Goal: Transaction & Acquisition: Book appointment/travel/reservation

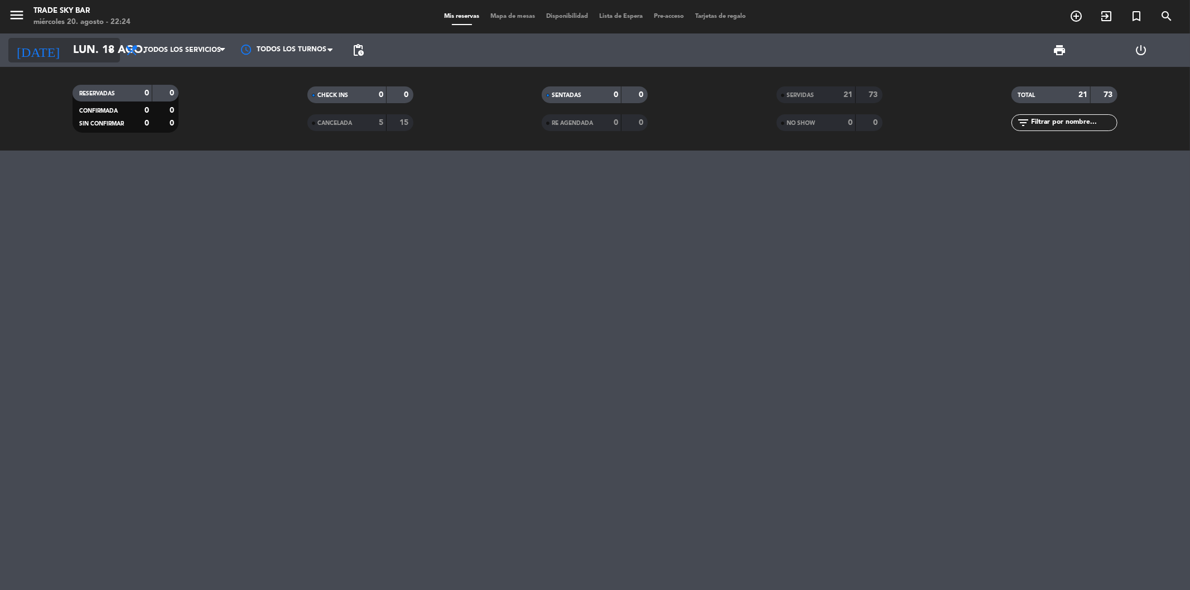
click at [94, 47] on input "lun. 18 ago." at bounding box center [139, 50] width 142 height 25
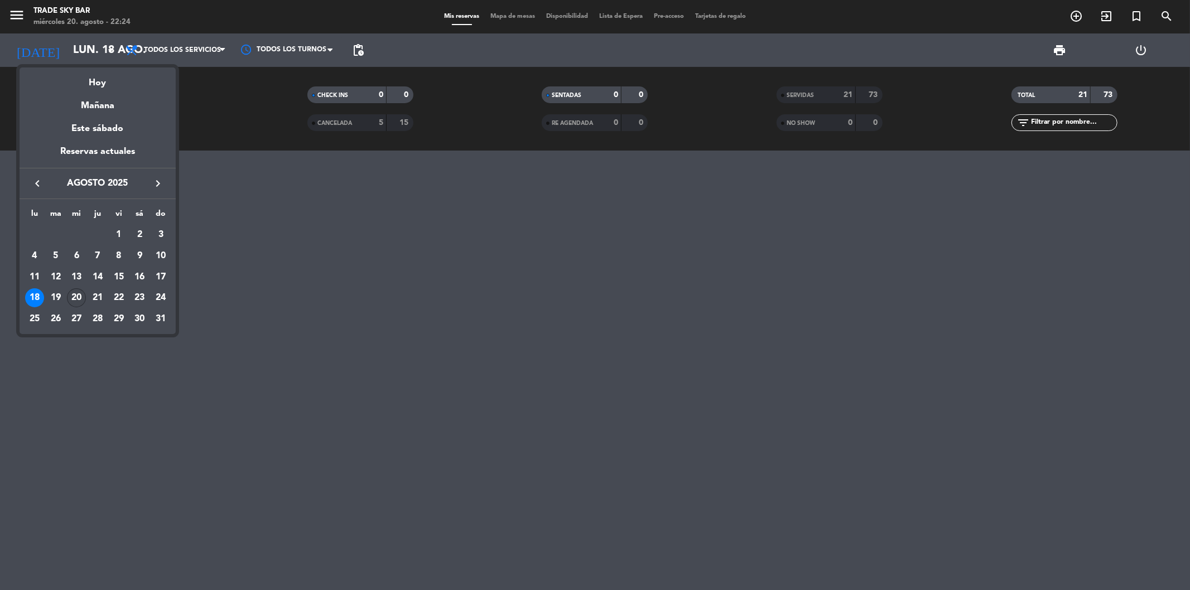
click at [80, 295] on div "20" at bounding box center [76, 297] width 19 height 19
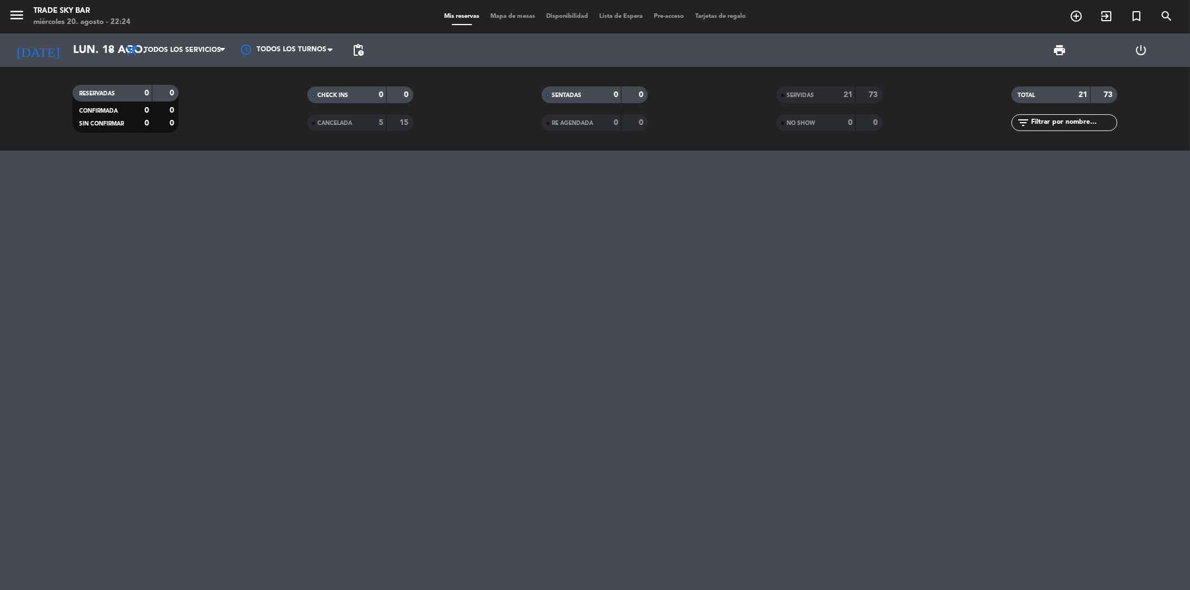
type input "mié. 20 ago."
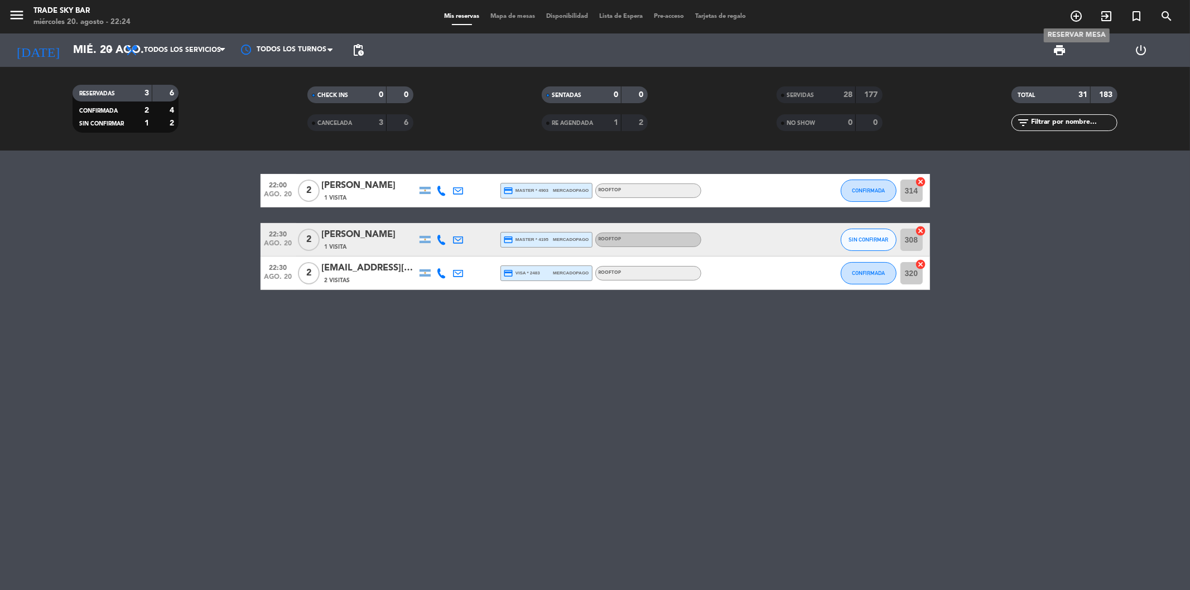
click at [1077, 13] on icon "add_circle_outline" at bounding box center [1076, 15] width 13 height 13
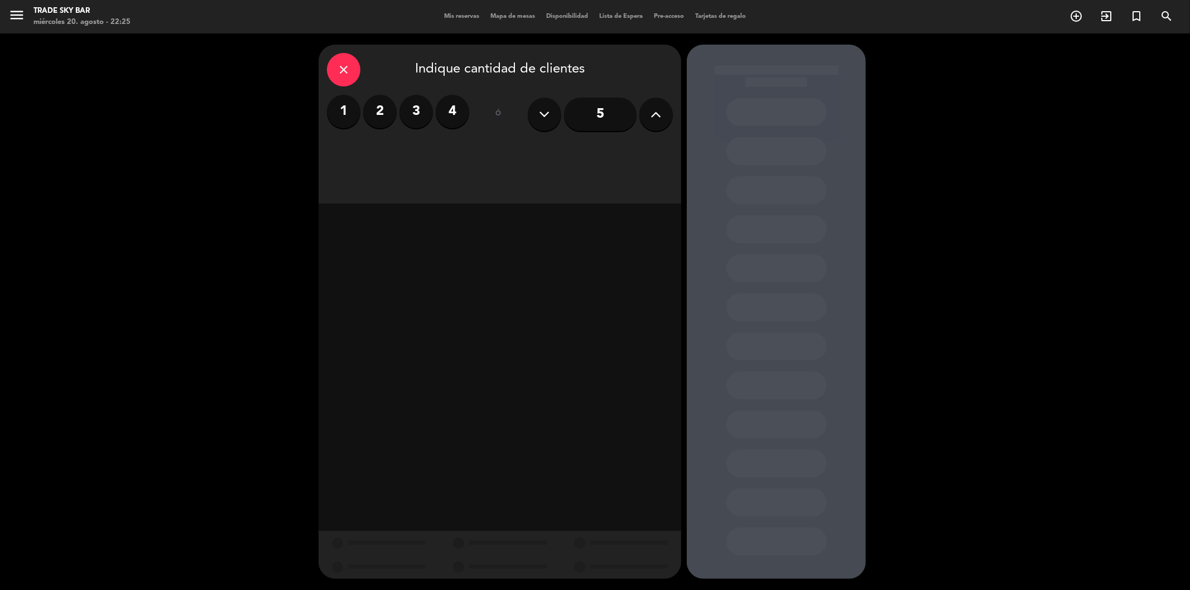
click at [421, 112] on label "3" at bounding box center [416, 111] width 33 height 33
click at [547, 161] on div "Cena" at bounding box center [588, 153] width 172 height 22
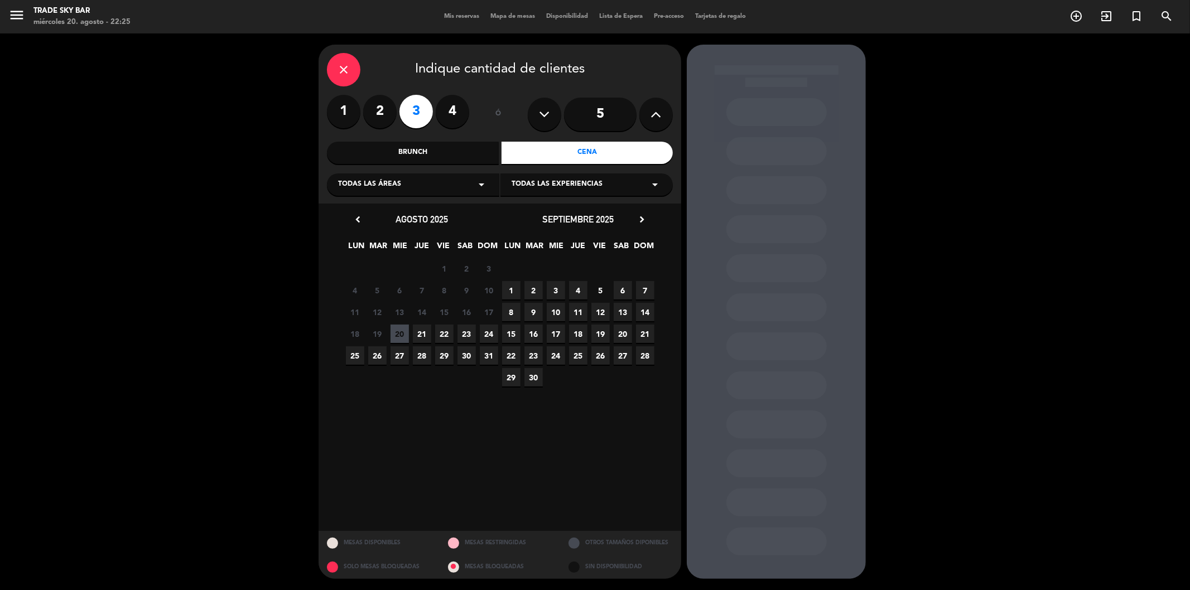
click at [463, 335] on span "23" at bounding box center [467, 334] width 18 height 18
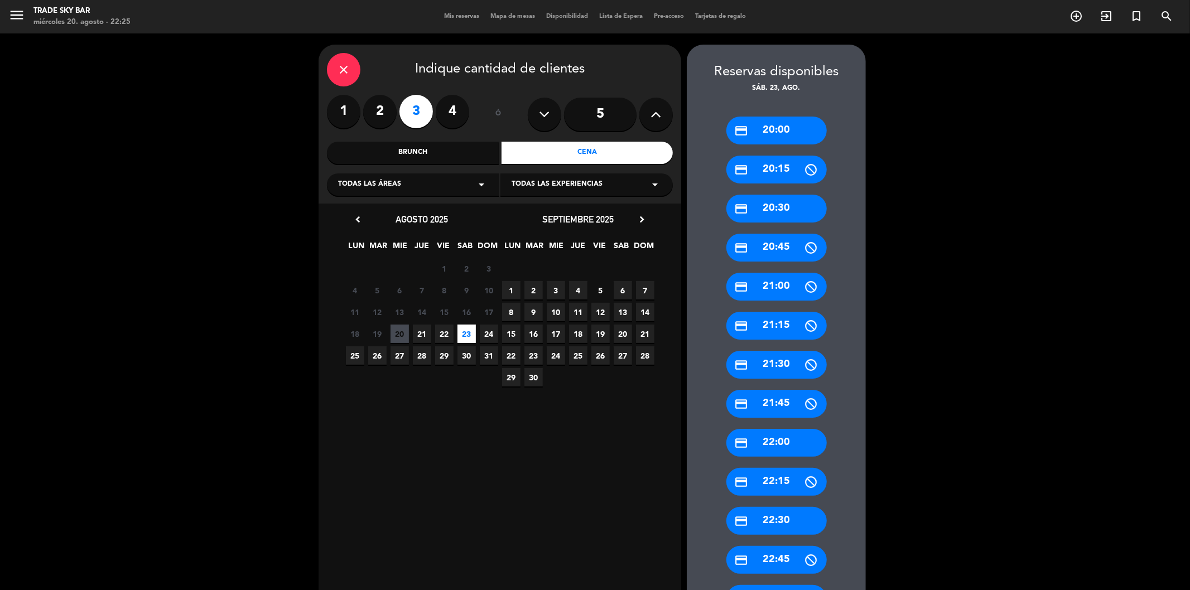
click at [450, 187] on div "Todas las áreas arrow_drop_down" at bounding box center [413, 185] width 172 height 22
click at [434, 209] on div "PISO 19" at bounding box center [413, 212] width 150 height 11
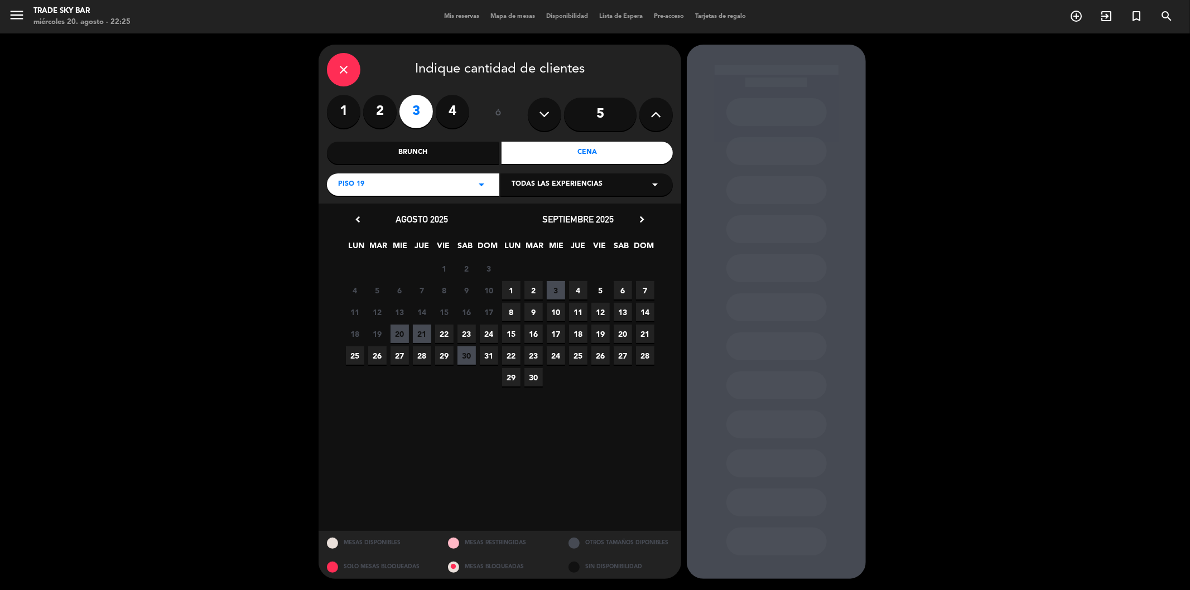
click at [533, 186] on span "Todas las experiencias" at bounding box center [557, 184] width 91 height 11
click at [525, 207] on div "PISO 19 - PISO 19" at bounding box center [587, 214] width 172 height 64
click at [525, 209] on div "PISO 19" at bounding box center [587, 212] width 150 height 11
click at [462, 331] on span "23" at bounding box center [467, 334] width 18 height 18
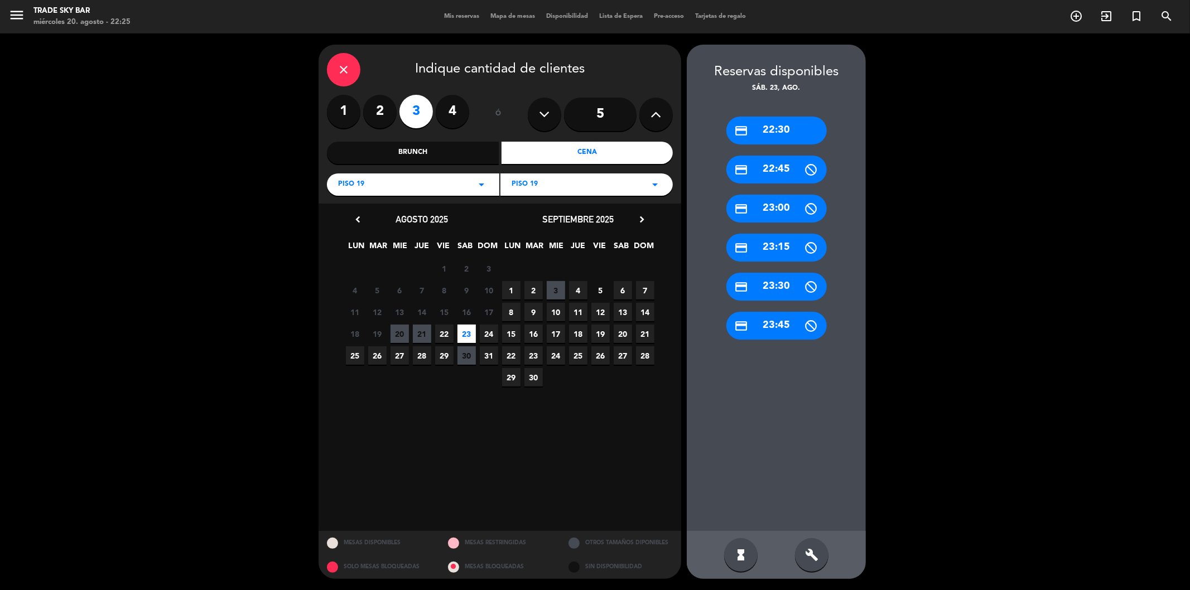
click at [489, 182] on div "PISO 19 arrow_drop_down" at bounding box center [413, 185] width 172 height 22
click at [394, 231] on div "PISO 20." at bounding box center [413, 228] width 150 height 11
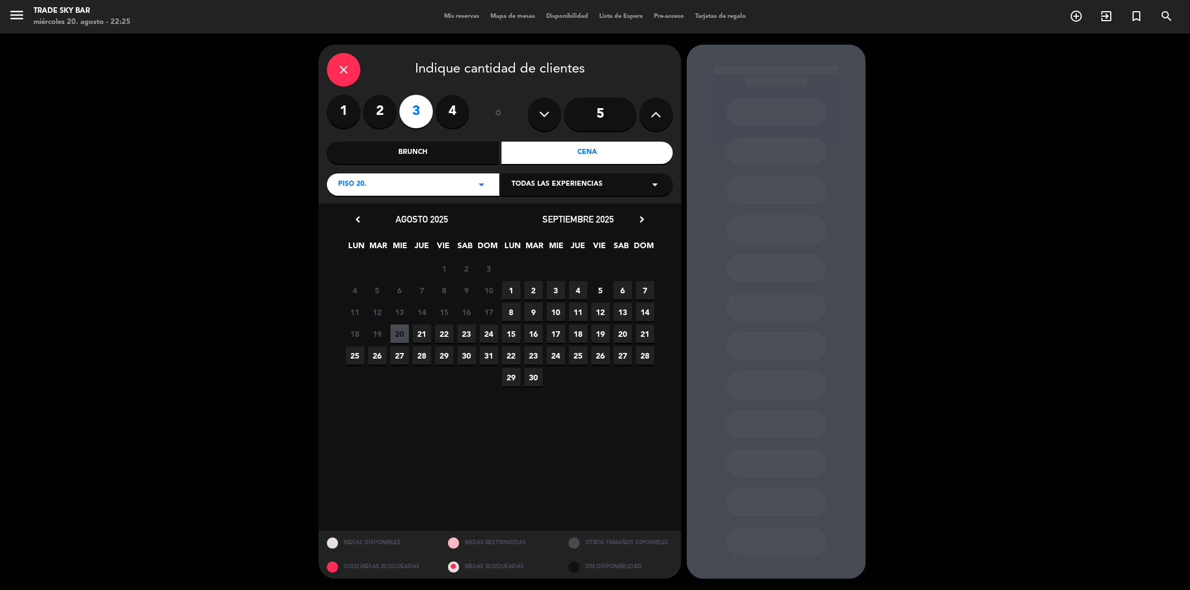
click at [462, 331] on span "23" at bounding box center [467, 334] width 18 height 18
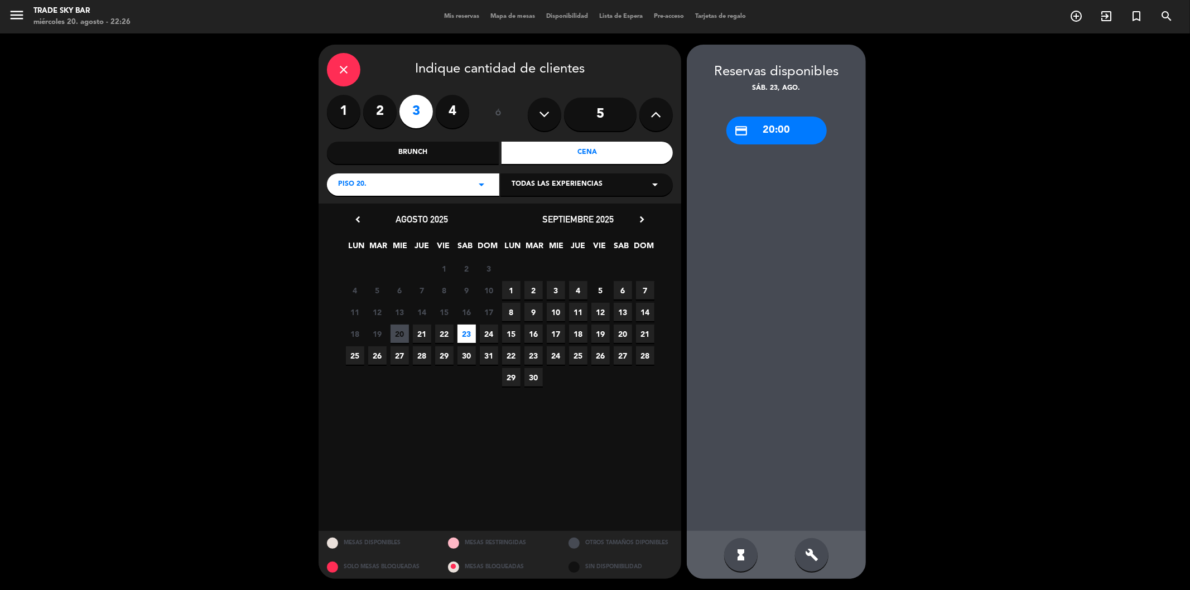
click at [547, 119] on icon at bounding box center [545, 114] width 11 height 17
click at [377, 110] on label "2" at bounding box center [379, 111] width 33 height 33
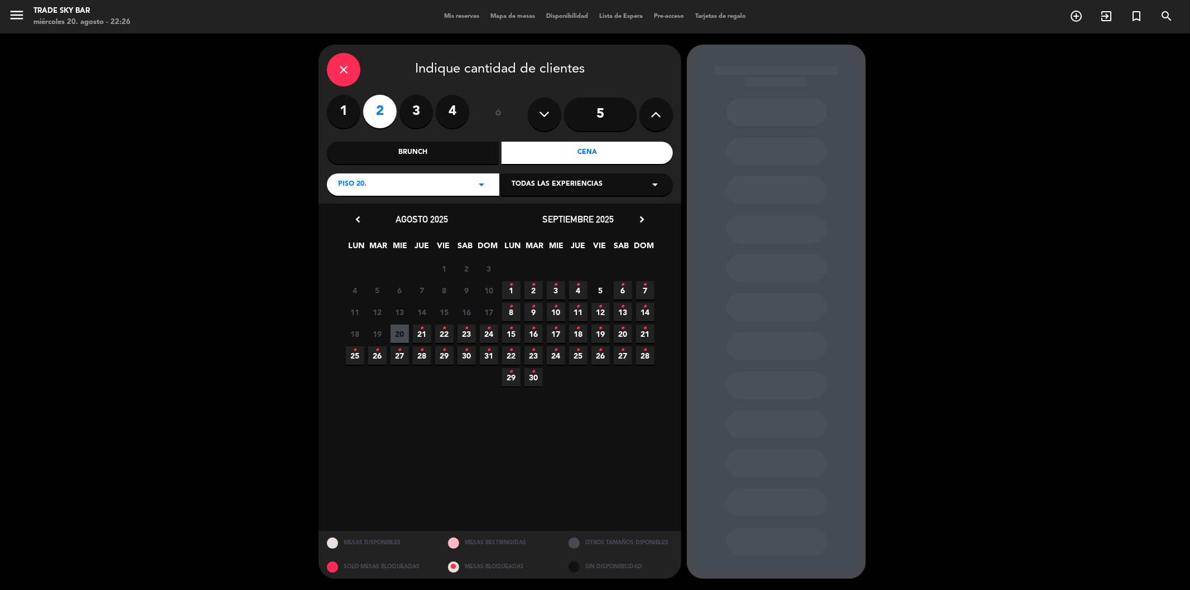
click at [467, 331] on icon "•" at bounding box center [467, 329] width 4 height 18
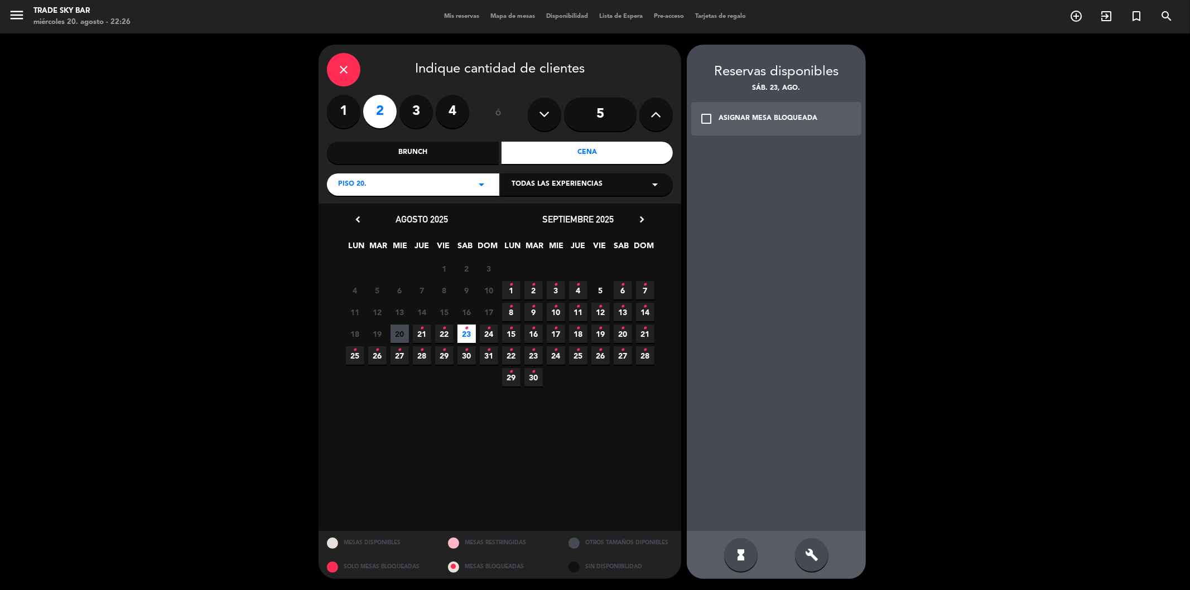
click at [482, 191] on icon "arrow_drop_down" at bounding box center [481, 184] width 13 height 13
click at [352, 215] on div "PISO 19" at bounding box center [413, 212] width 150 height 11
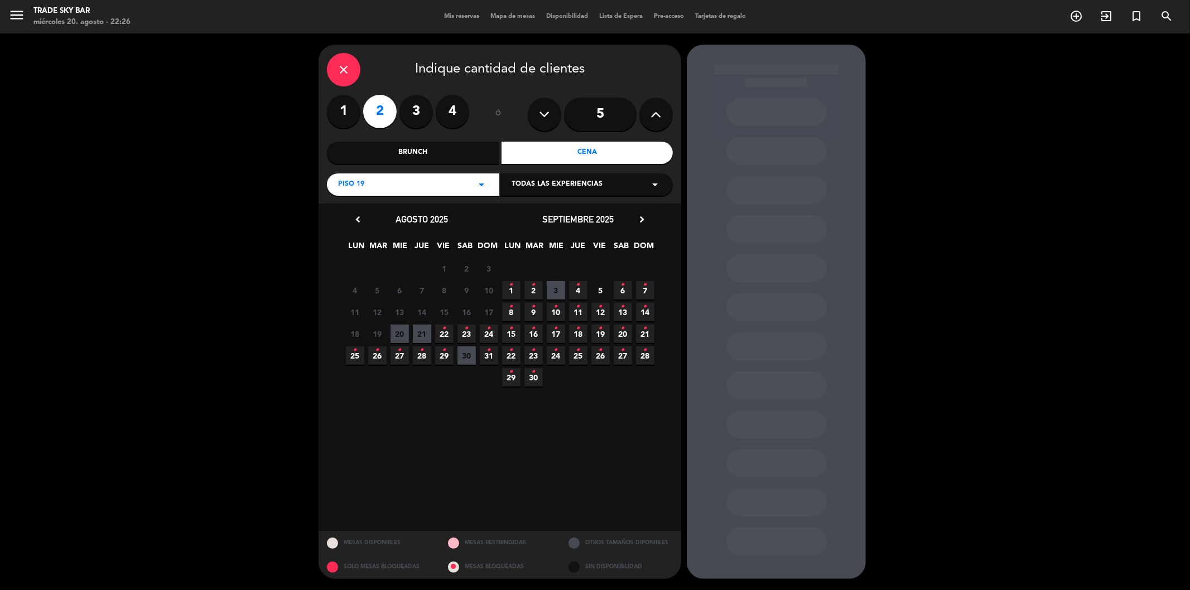
click at [466, 329] on icon "•" at bounding box center [467, 329] width 4 height 18
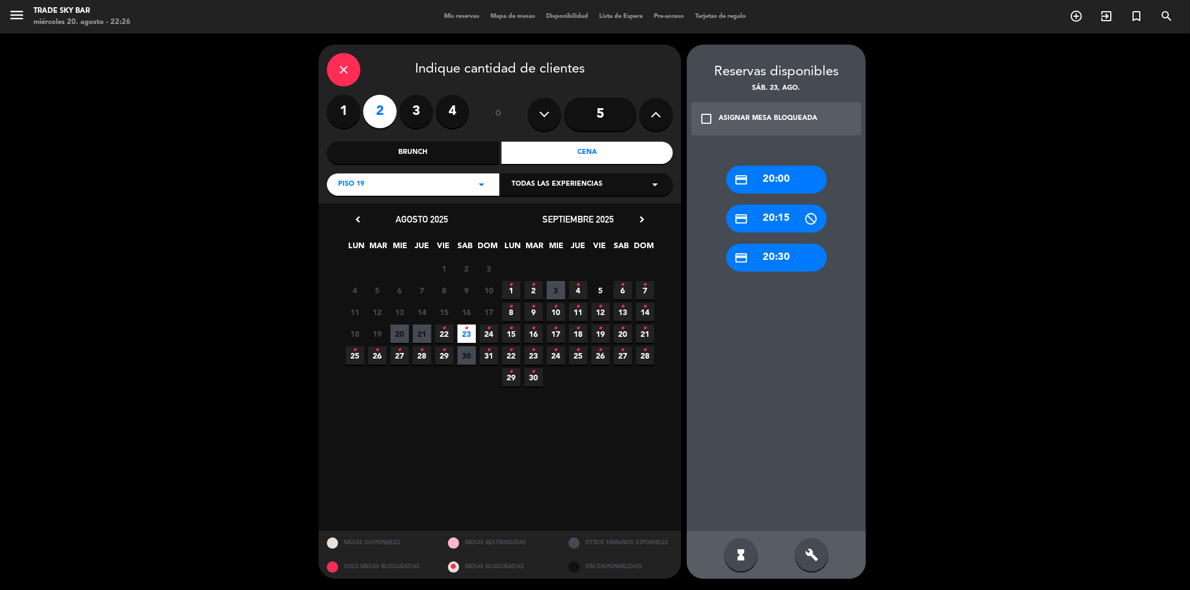
click at [478, 187] on icon "arrow_drop_down" at bounding box center [481, 184] width 13 height 13
click at [358, 247] on div "ROOFTOP" at bounding box center [413, 245] width 150 height 11
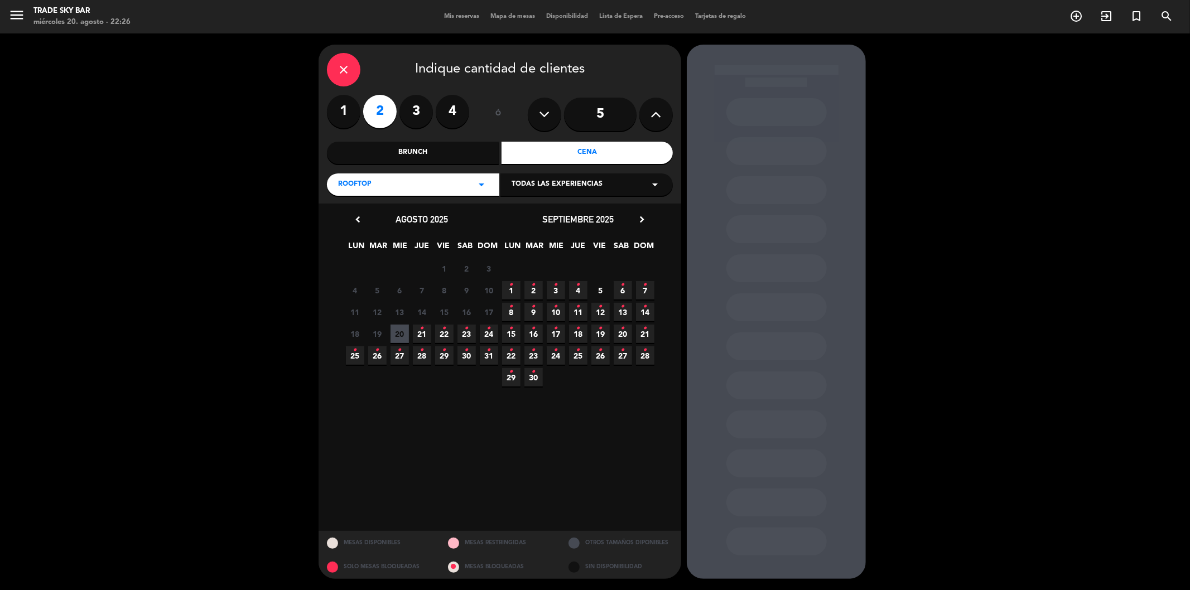
click at [465, 332] on icon "•" at bounding box center [467, 329] width 4 height 18
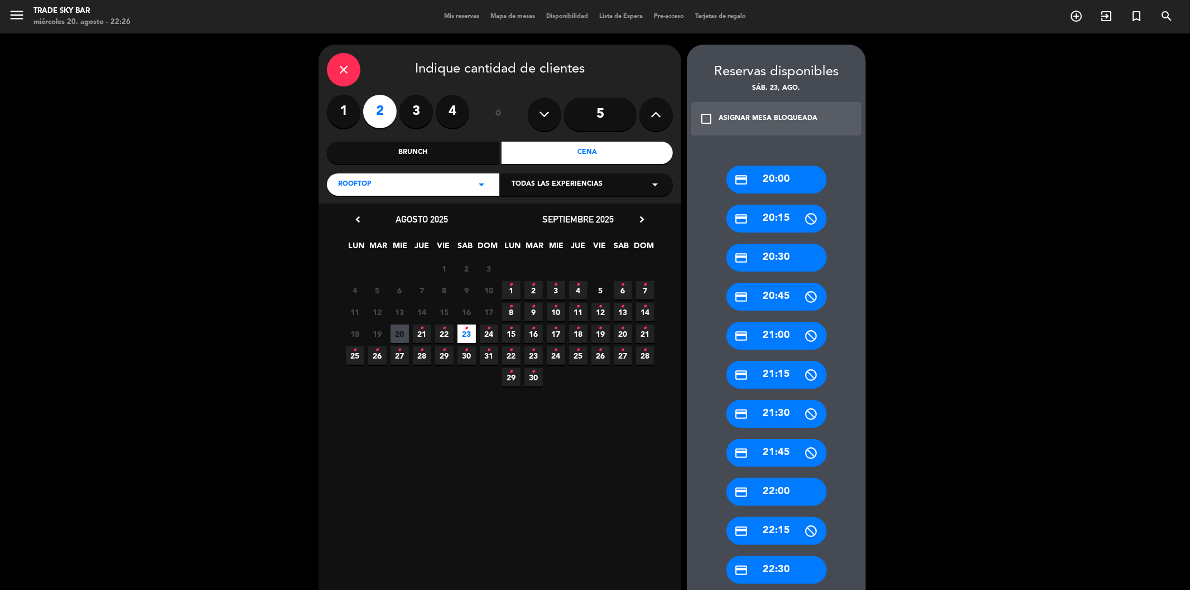
click at [413, 106] on label "3" at bounding box center [416, 111] width 33 height 33
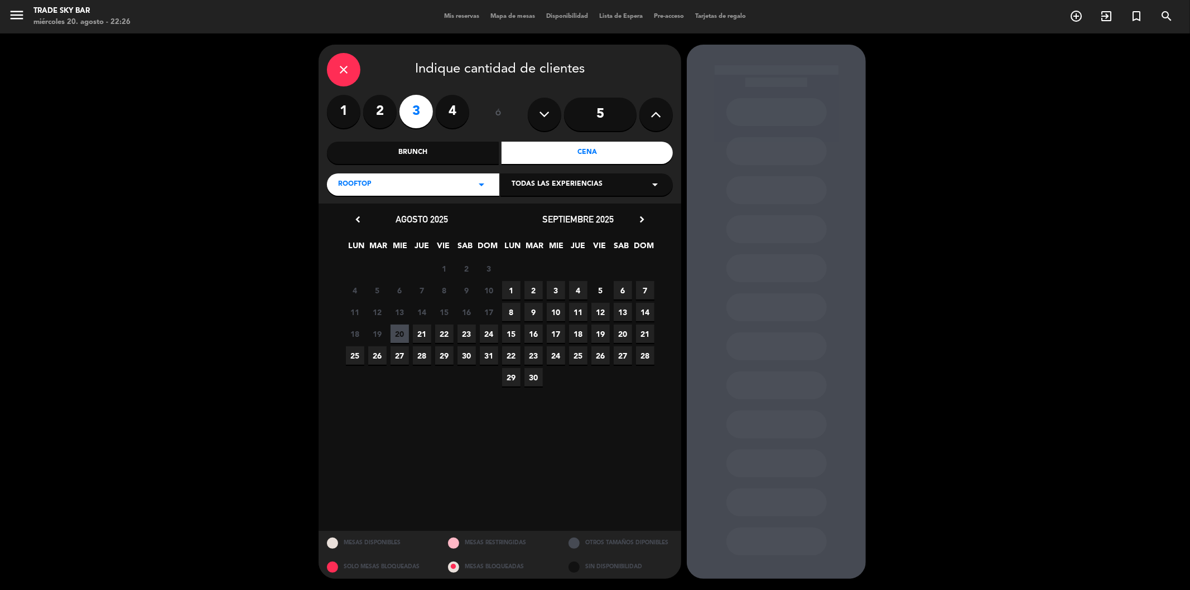
click at [466, 331] on span "23" at bounding box center [467, 334] width 18 height 18
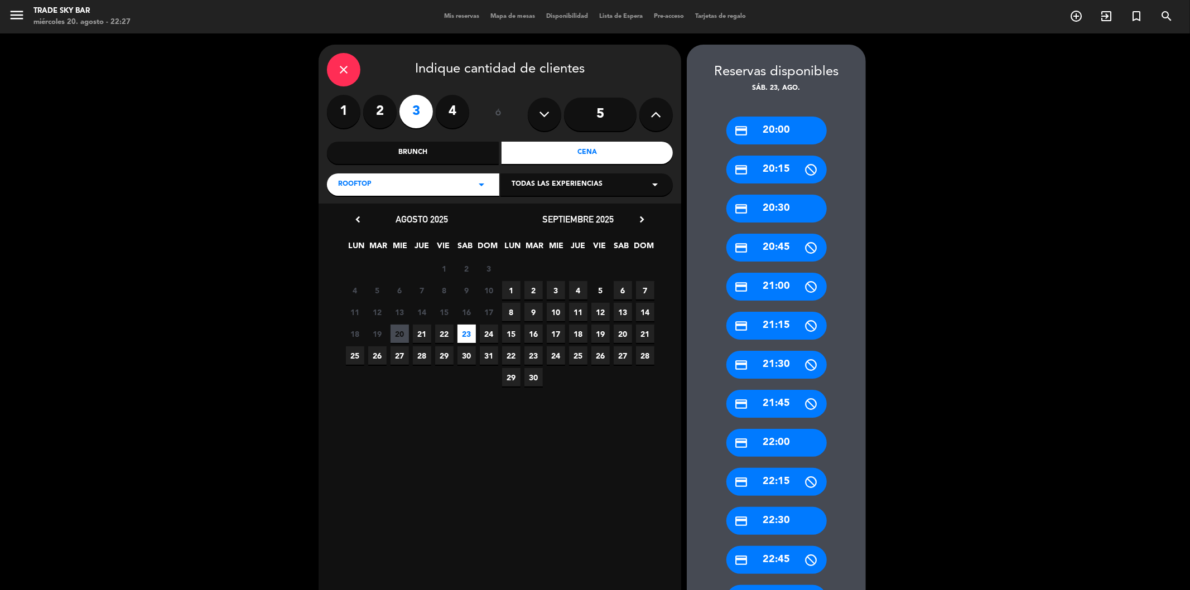
click at [777, 205] on div "credit_card 20:30" at bounding box center [776, 209] width 100 height 28
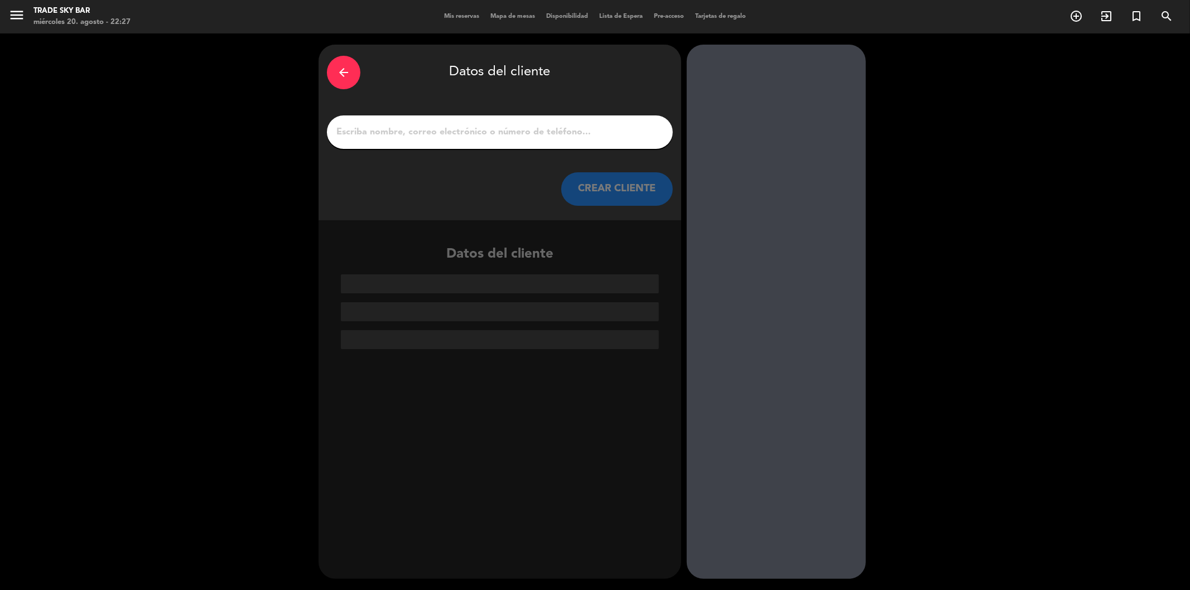
click at [472, 127] on input "1" at bounding box center [499, 132] width 329 height 16
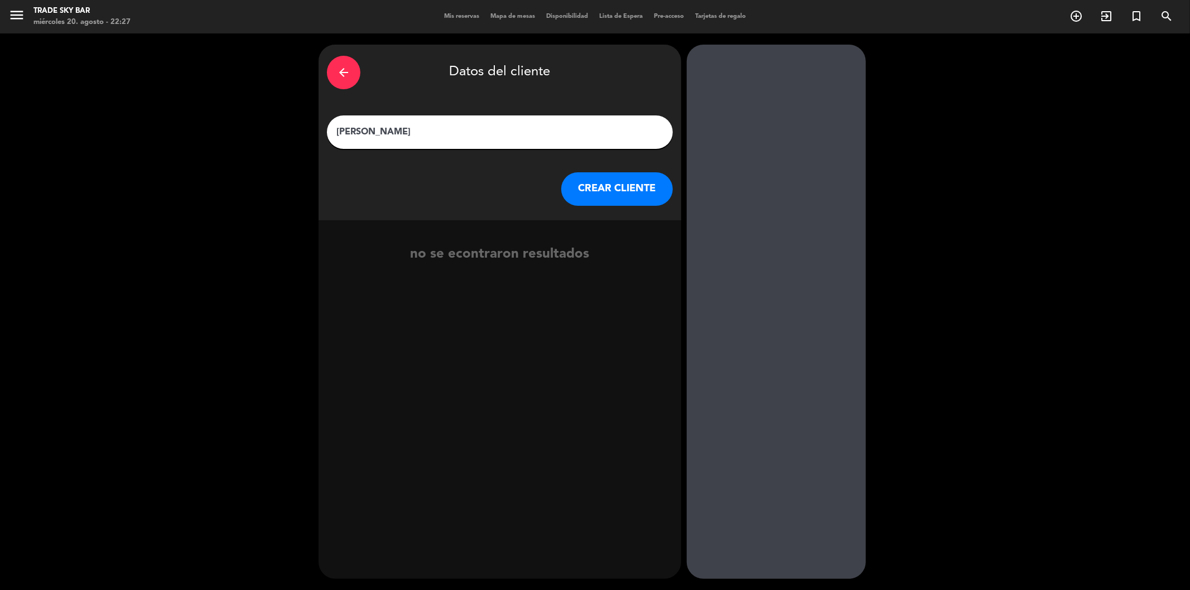
type input "[PERSON_NAME]"
click at [619, 191] on button "CREAR CLIENTE" at bounding box center [617, 188] width 112 height 33
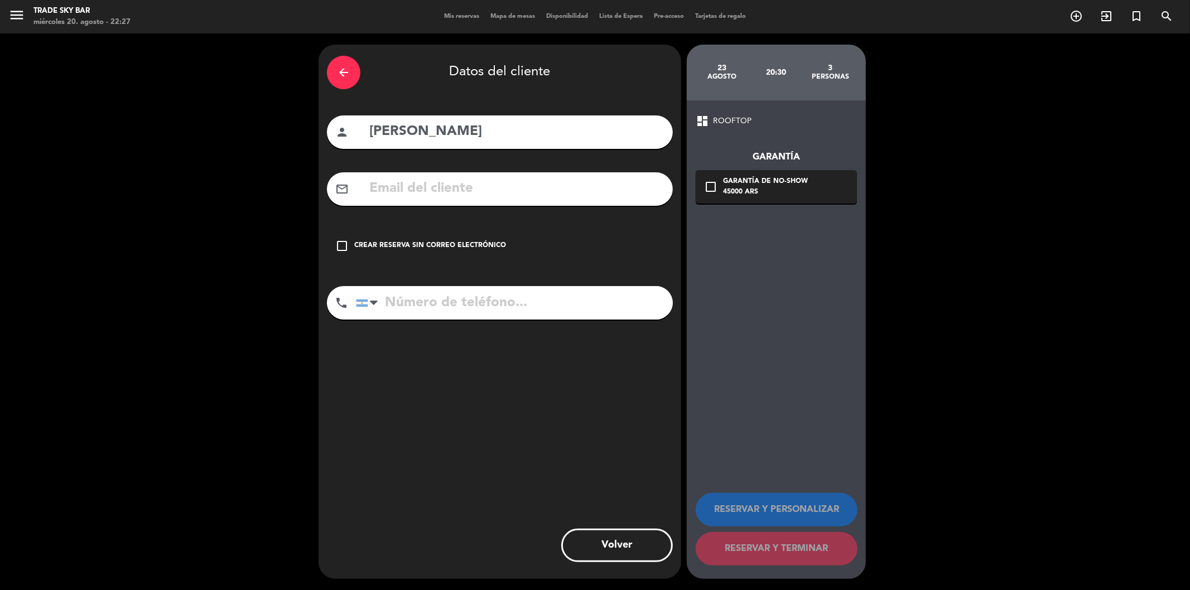
click at [339, 243] on icon "check_box_outline_blank" at bounding box center [341, 245] width 13 height 13
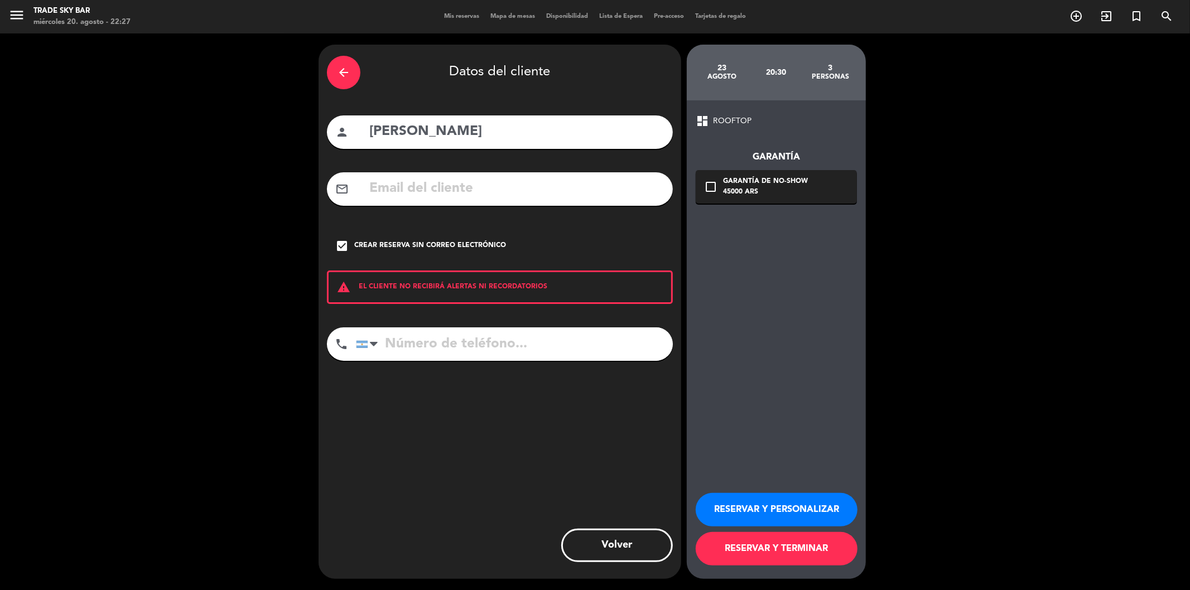
click at [737, 516] on button "RESERVAR Y PERSONALIZAR" at bounding box center [777, 509] width 162 height 33
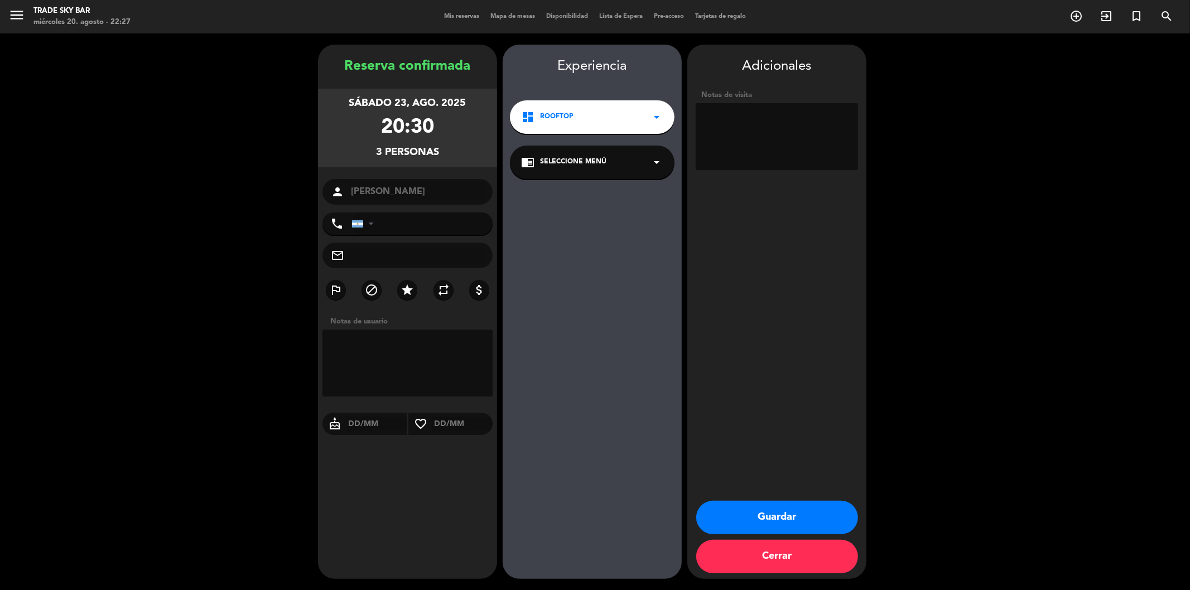
click at [408, 347] on textarea at bounding box center [408, 363] width 170 height 67
drag, startPoint x: 333, startPoint y: 344, endPoint x: 489, endPoint y: 367, distance: 157.9
click at [489, 367] on textarea at bounding box center [408, 363] width 170 height 67
type textarea "De parte de Angel de cocina. Acomodar en piso 19"
paste textarea "De parte de Angel de cocina. Acomodar en piso 19"
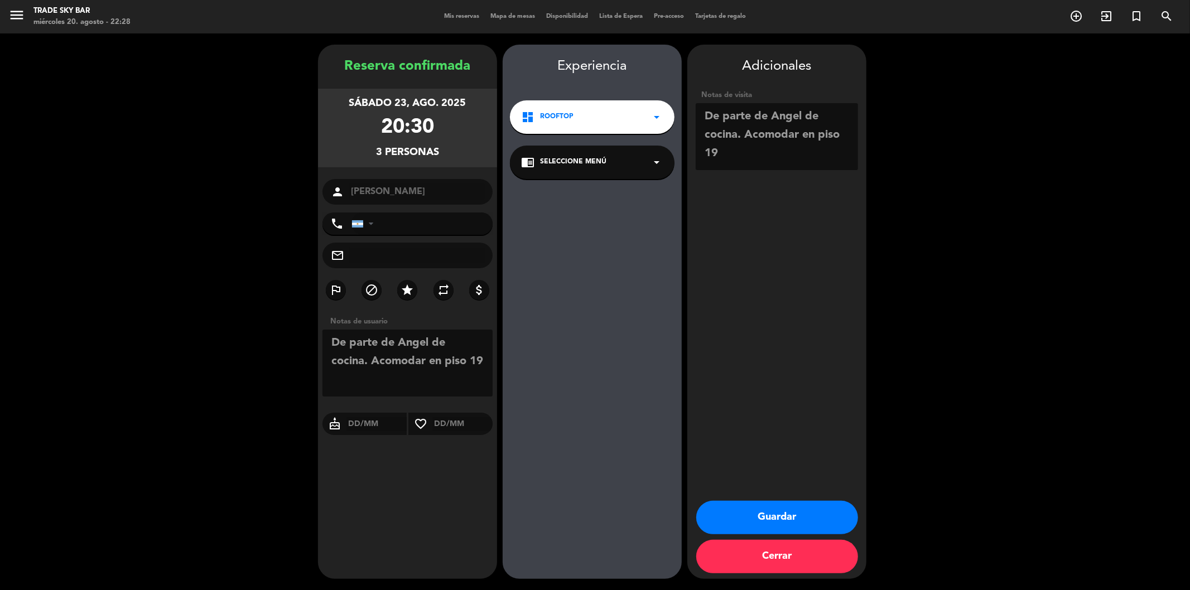
type textarea "De parte de Angel de cocina. Acomodar en piso 19"
click at [732, 518] on button "Guardar" at bounding box center [777, 517] width 162 height 33
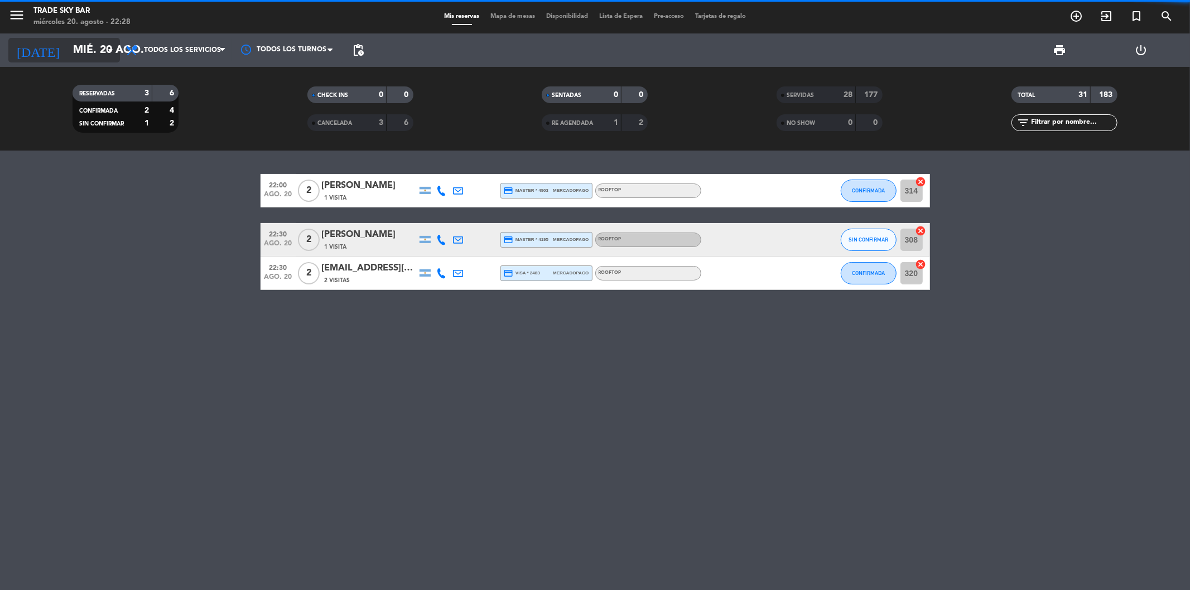
click at [92, 48] on input "mié. 20 ago." at bounding box center [139, 50] width 142 height 25
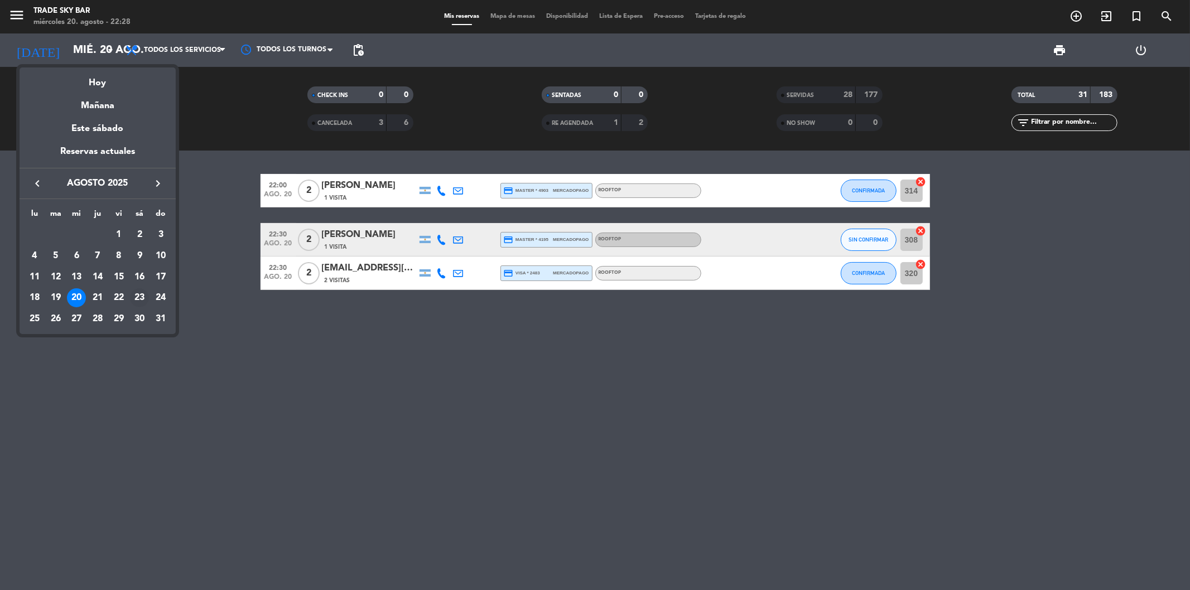
click at [141, 295] on div "23" at bounding box center [139, 297] width 19 height 19
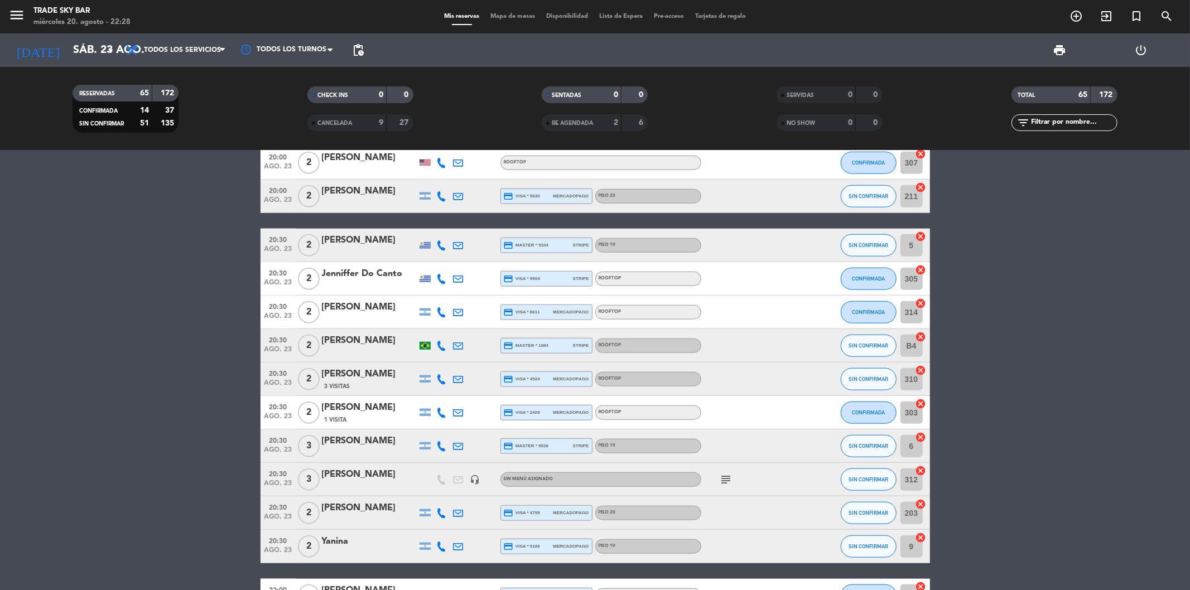
scroll to position [1053, 0]
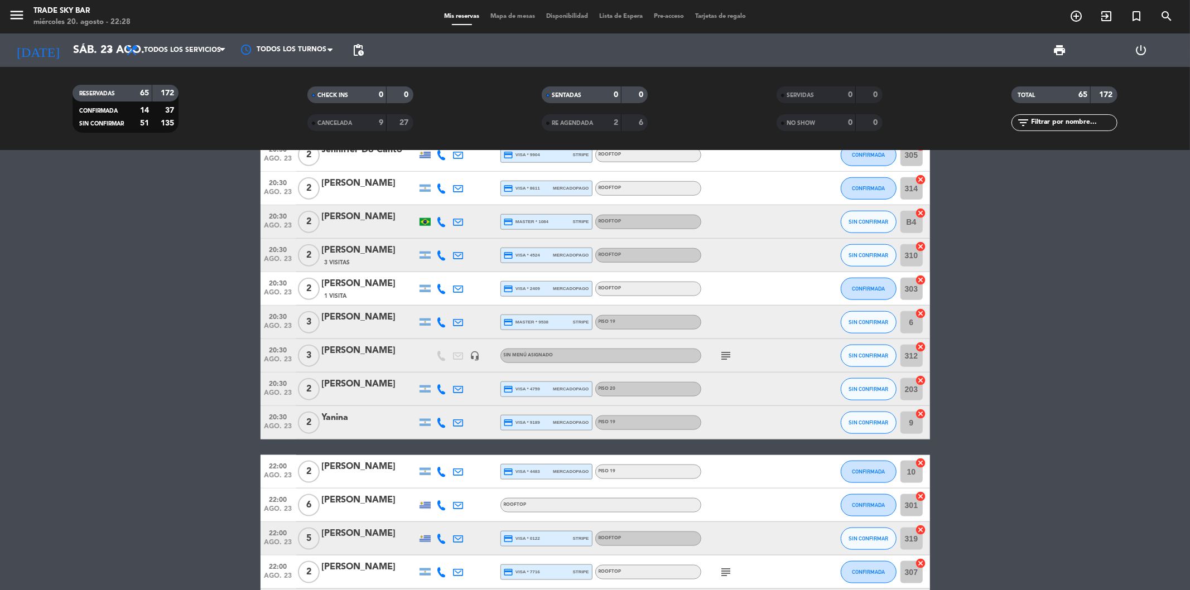
click at [725, 355] on icon "subject" at bounding box center [726, 355] width 13 height 13
click at [364, 353] on div "[PERSON_NAME]" at bounding box center [369, 351] width 95 height 15
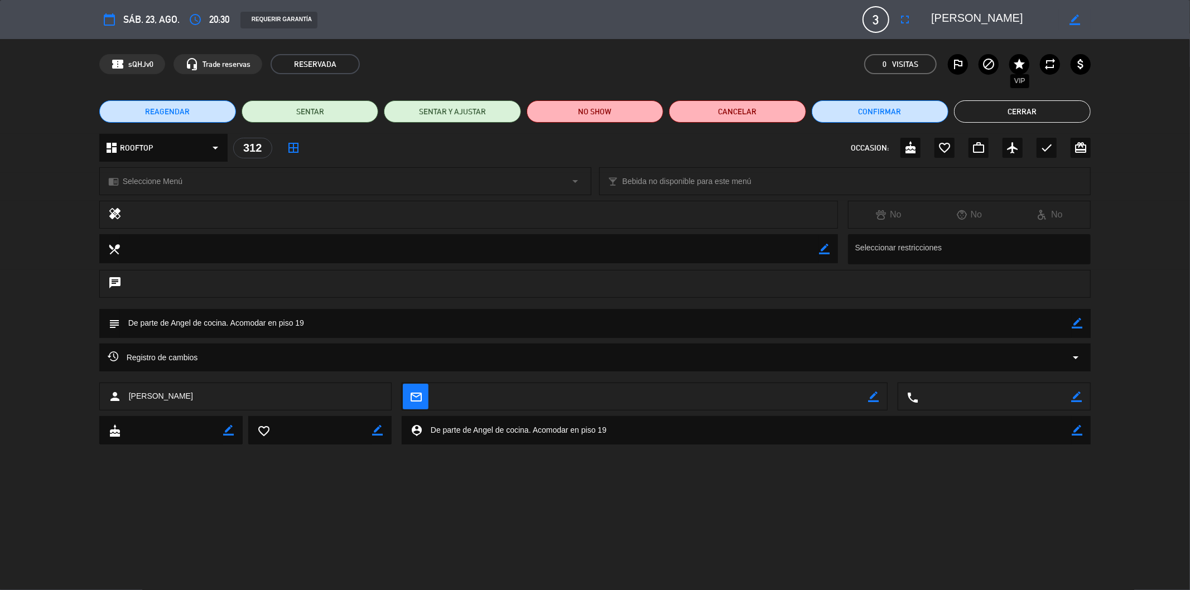
click at [1017, 65] on icon "star" at bounding box center [1019, 63] width 13 height 13
click at [1064, 110] on button "Cerrar" at bounding box center [1022, 111] width 137 height 22
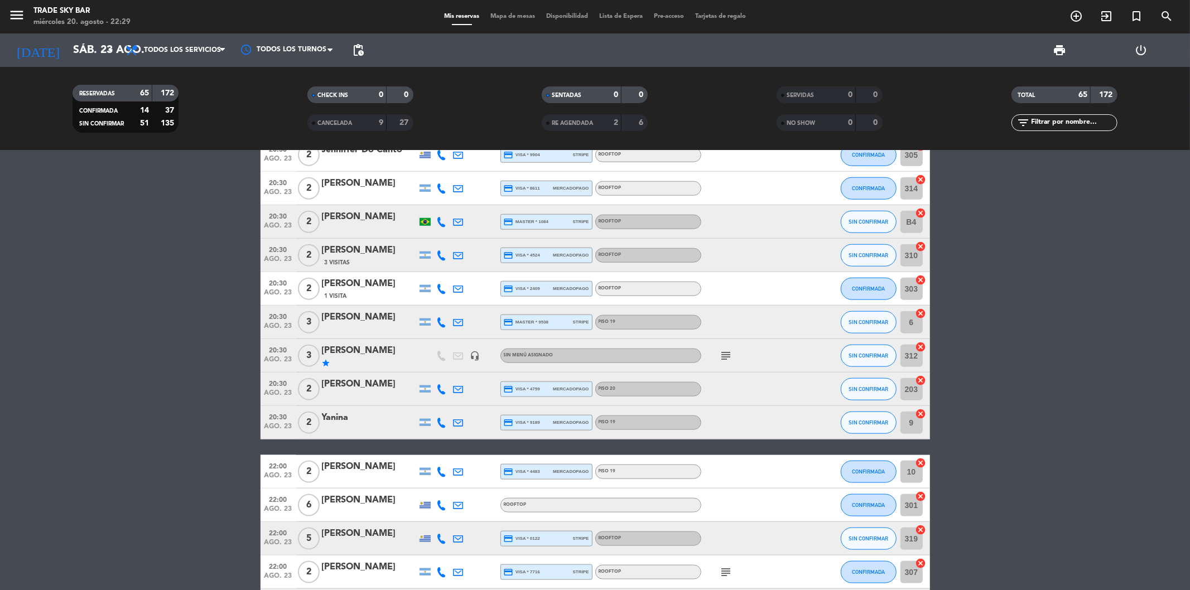
click at [726, 354] on icon "subject" at bounding box center [726, 355] width 13 height 13
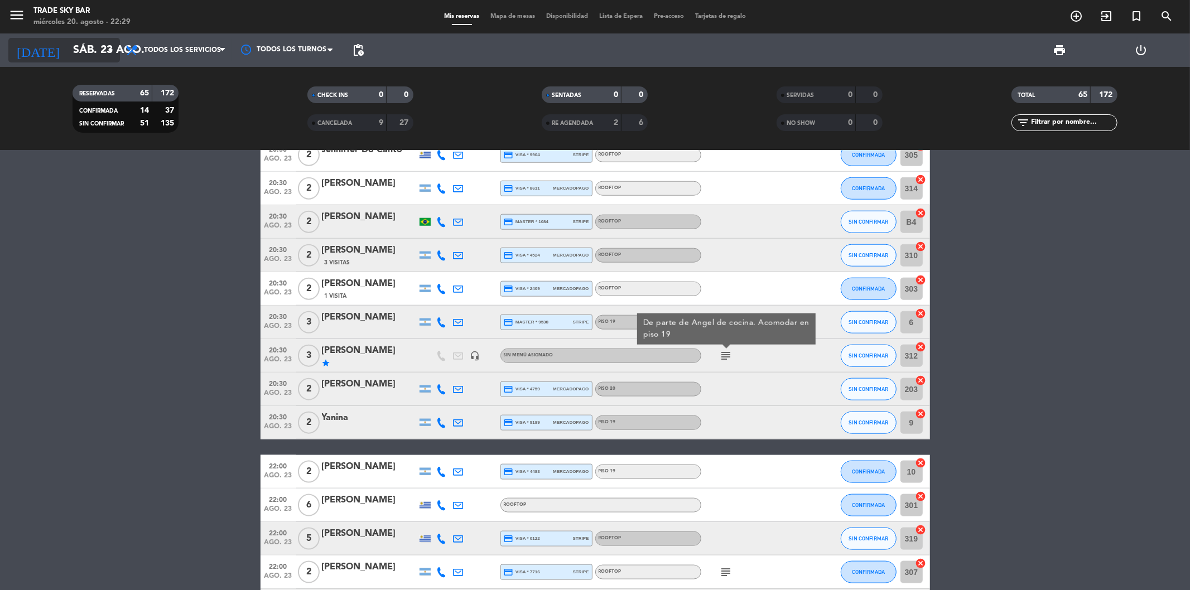
click at [73, 49] on input "sáb. 23 ago." at bounding box center [139, 50] width 142 height 25
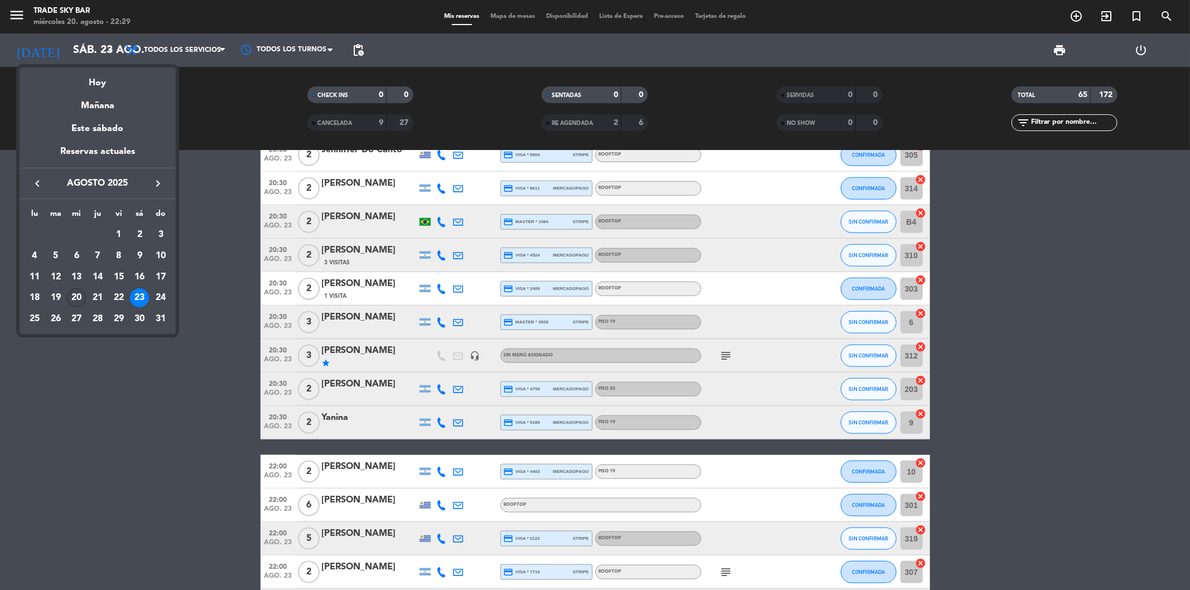
click at [76, 299] on div "20" at bounding box center [76, 297] width 19 height 19
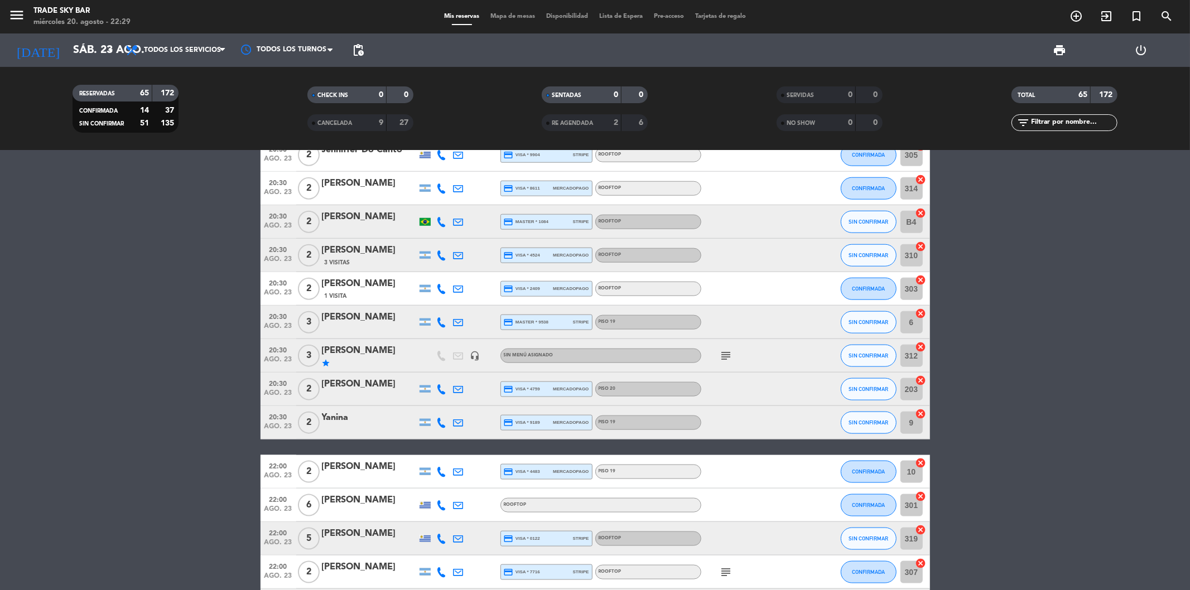
type input "mié. 20 ago."
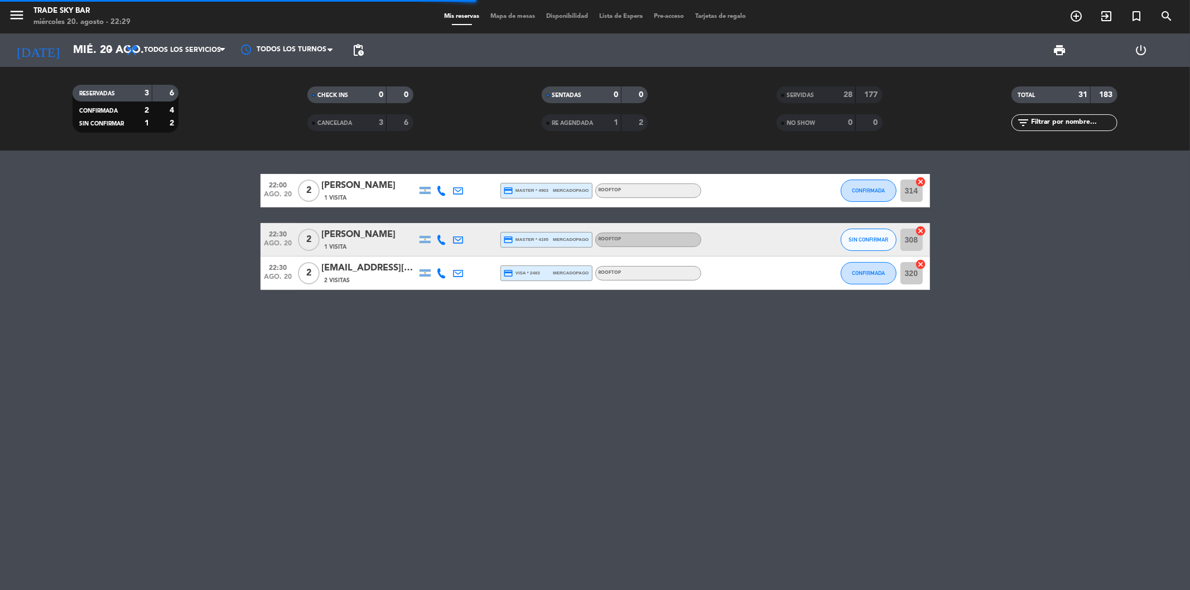
scroll to position [0, 0]
click at [328, 389] on div "22:00 ago. 20 2 [PERSON_NAME] 1 Visita credit_card master * 4903 mercadopago RO…" at bounding box center [595, 371] width 1190 height 440
